Goal: Information Seeking & Learning: Learn about a topic

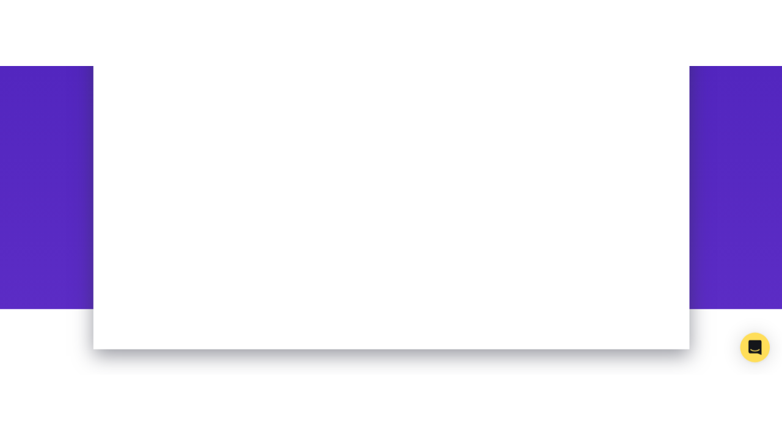
scroll to position [183, 0]
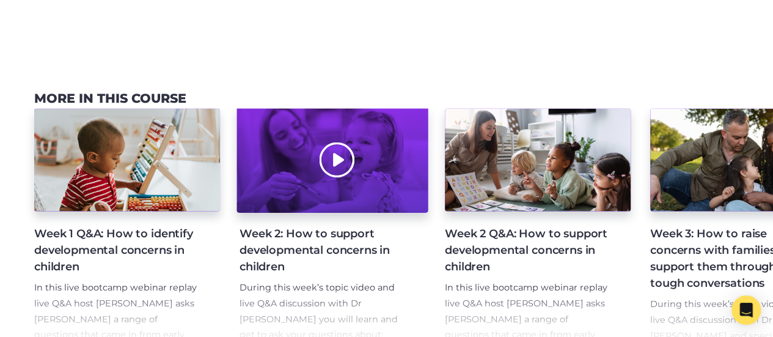
scroll to position [805, 0]
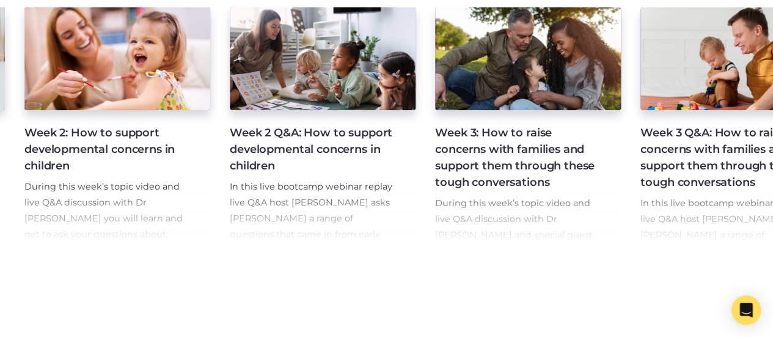
scroll to position [0, 283]
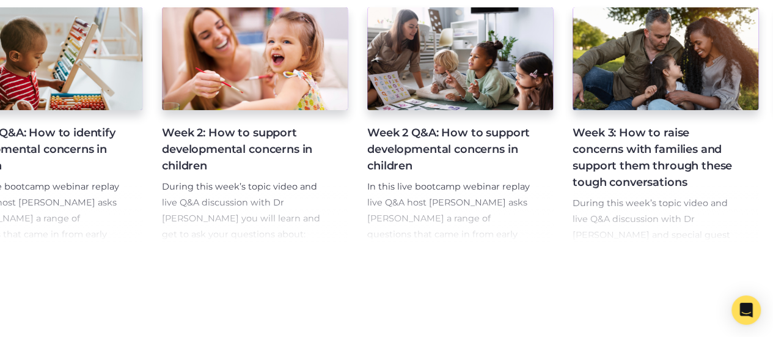
click at [225, 168] on h4 "Week 2: How to support developmental concerns in children" at bounding box center [245, 149] width 166 height 49
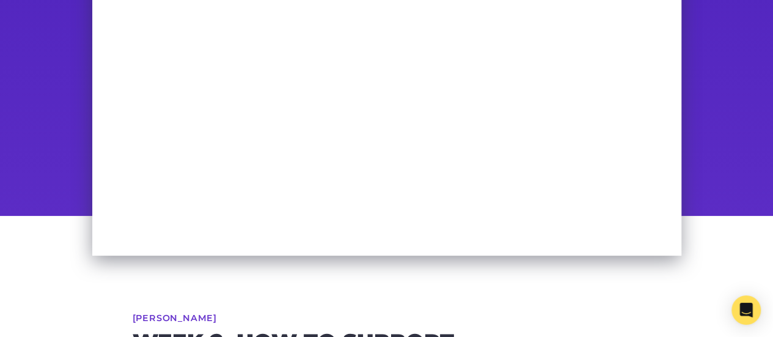
scroll to position [107, 0]
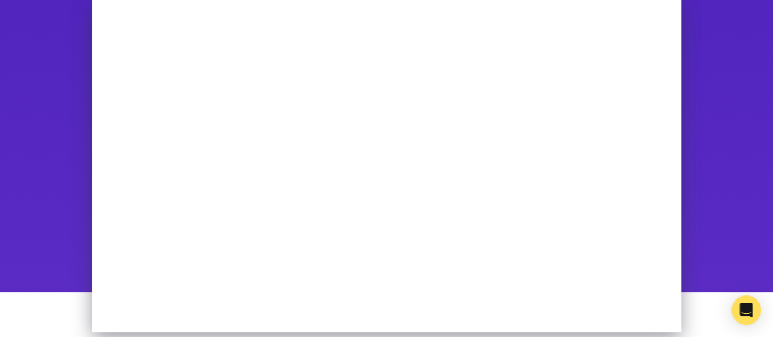
click at [721, 233] on div at bounding box center [386, 141] width 773 height 301
